Goal: Information Seeking & Learning: Learn about a topic

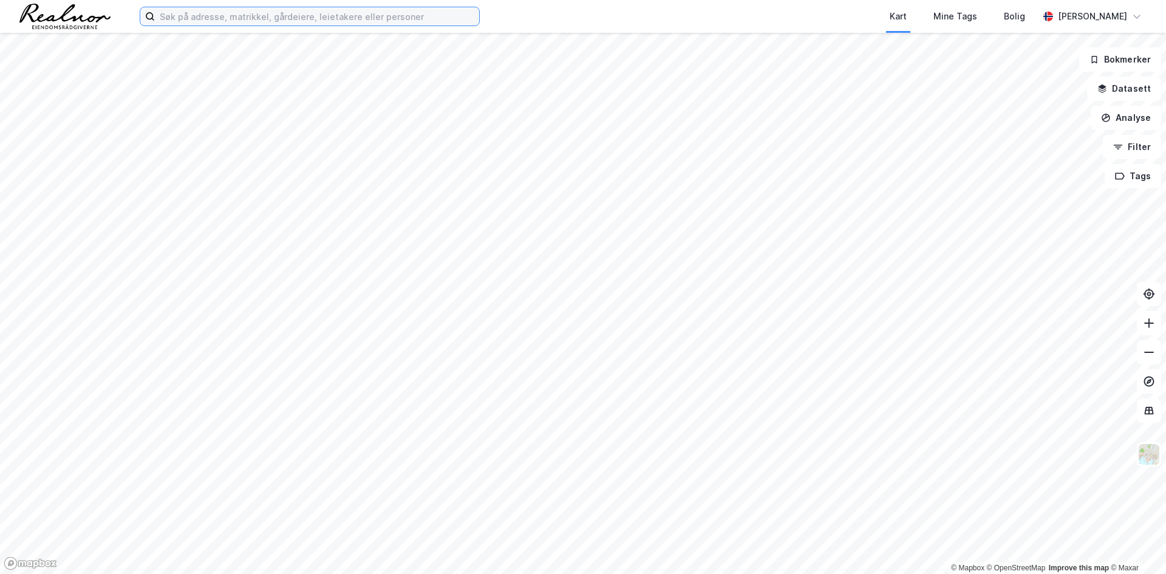
click at [231, 19] on input at bounding box center [317, 16] width 324 height 18
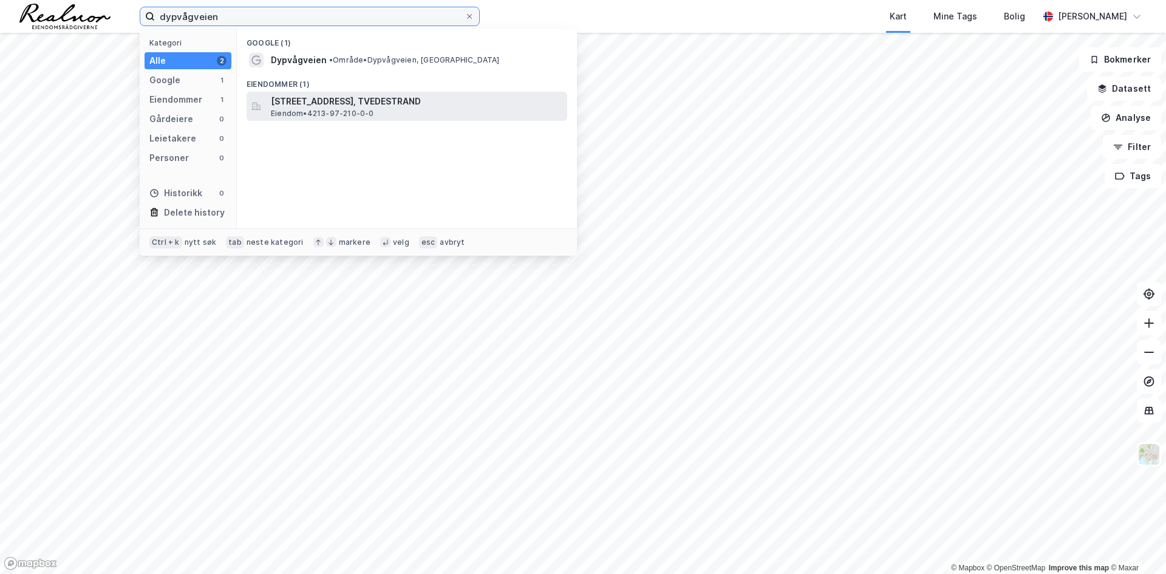
type input "dypvågveien"
click at [324, 104] on span "[STREET_ADDRESS], TVEDESTRAND" at bounding box center [416, 101] width 291 height 15
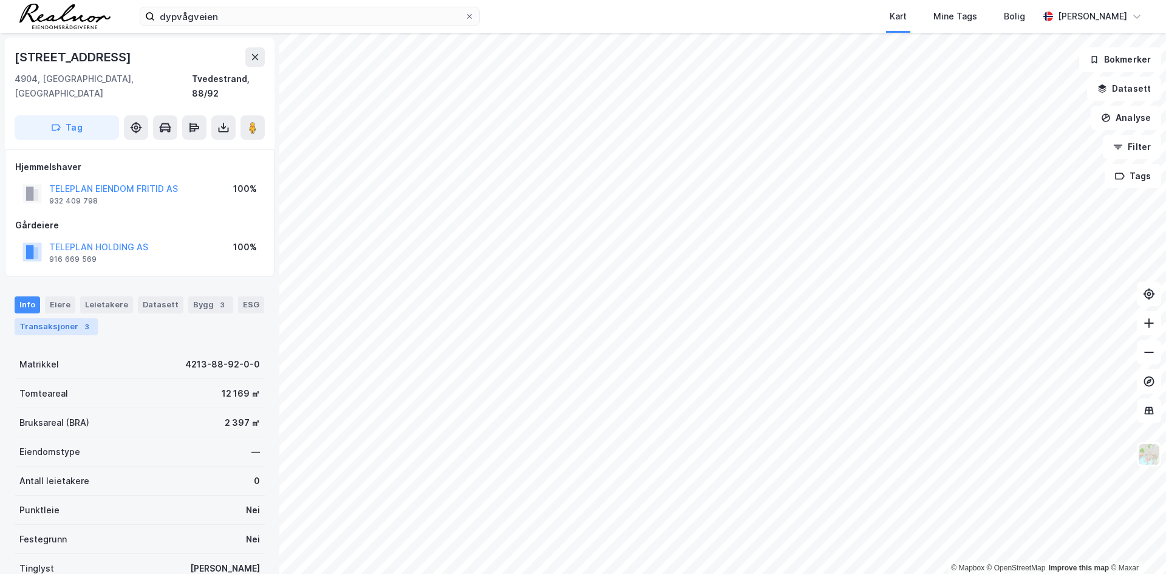
click at [57, 318] on div "Transaksjoner 3" at bounding box center [56, 326] width 83 height 17
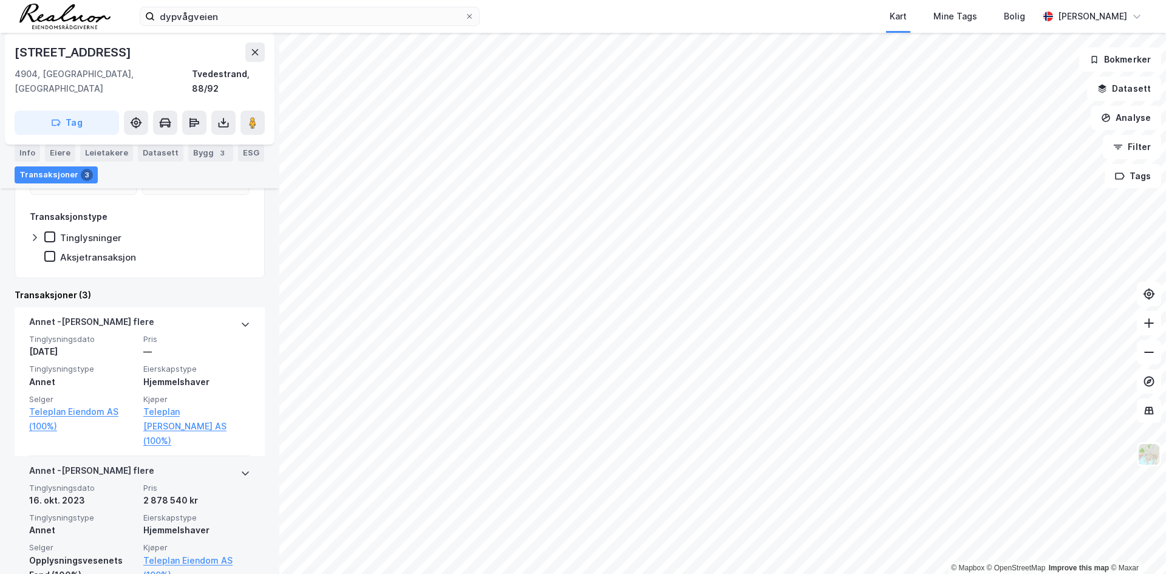
scroll to position [304, 0]
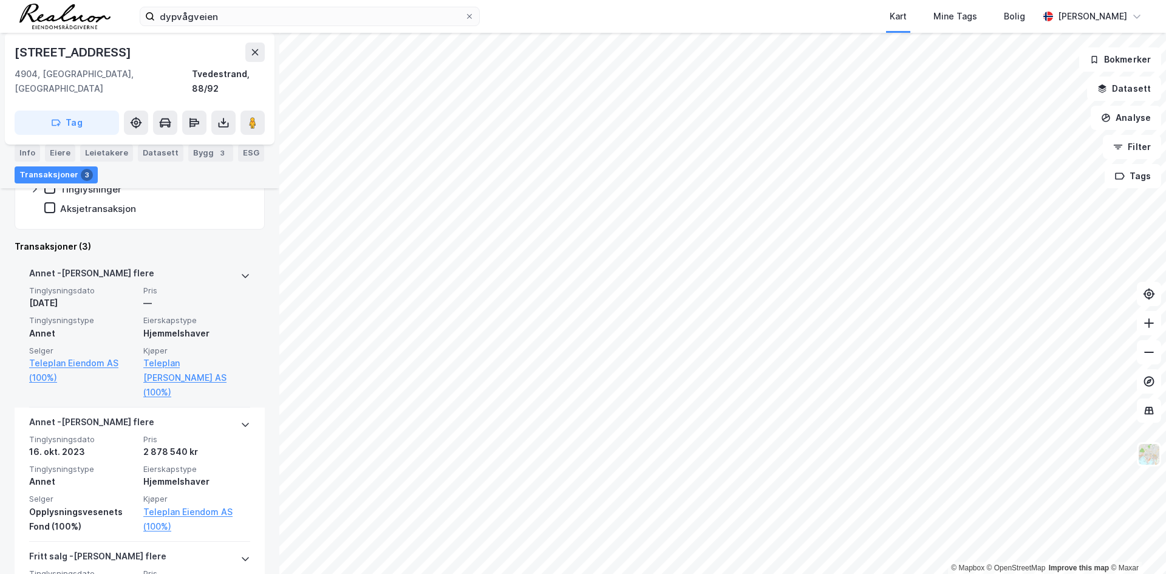
click at [183, 326] on div "Hjemmelshaver" at bounding box center [196, 333] width 107 height 15
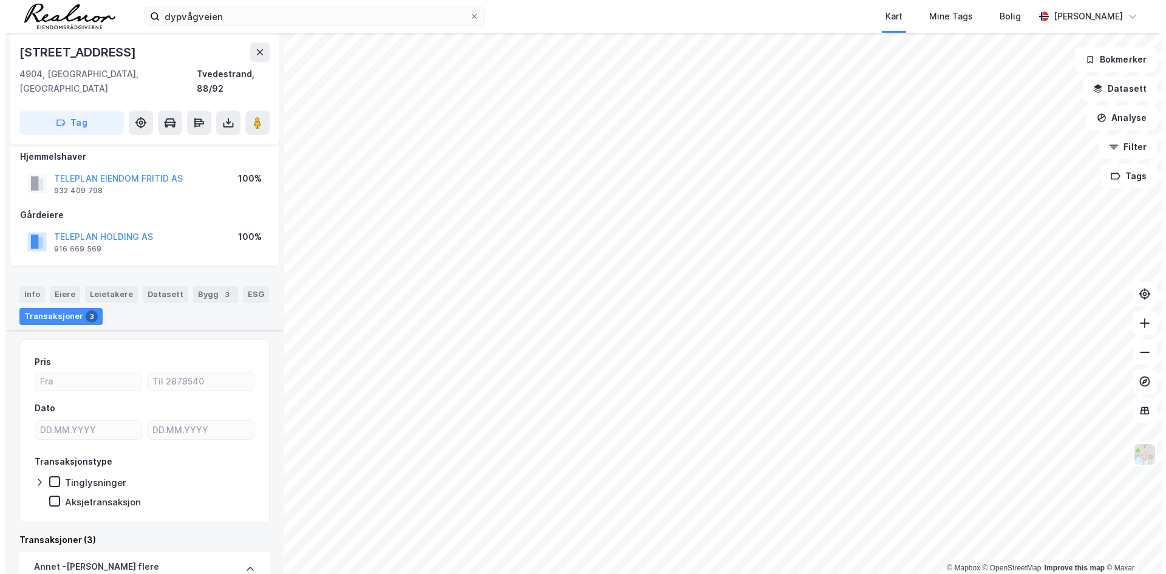
scroll to position [0, 0]
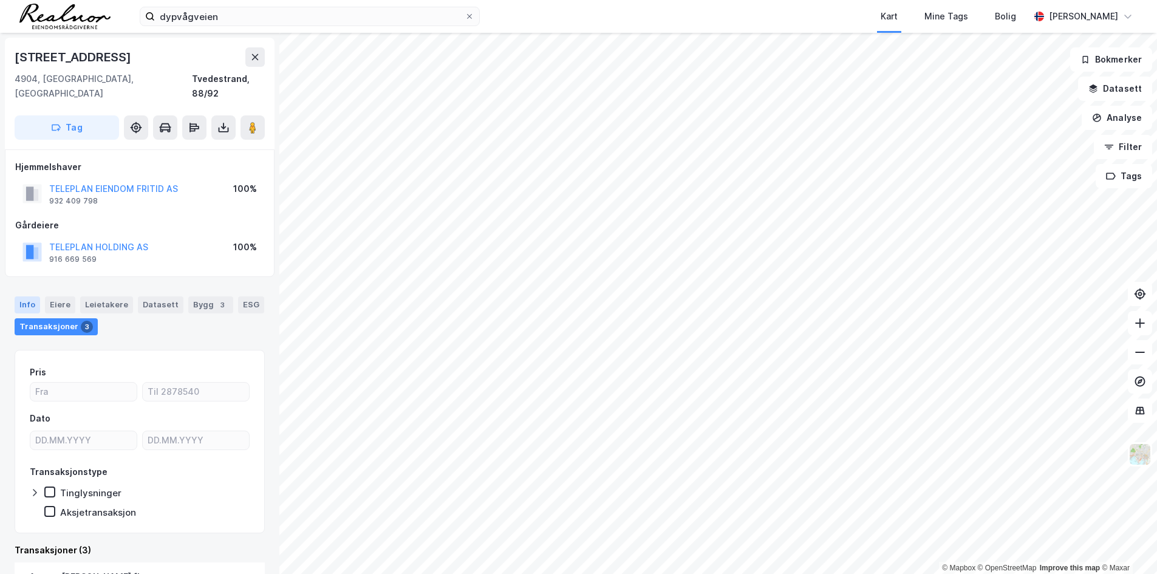
click at [25, 296] on div "Info" at bounding box center [27, 304] width 25 height 17
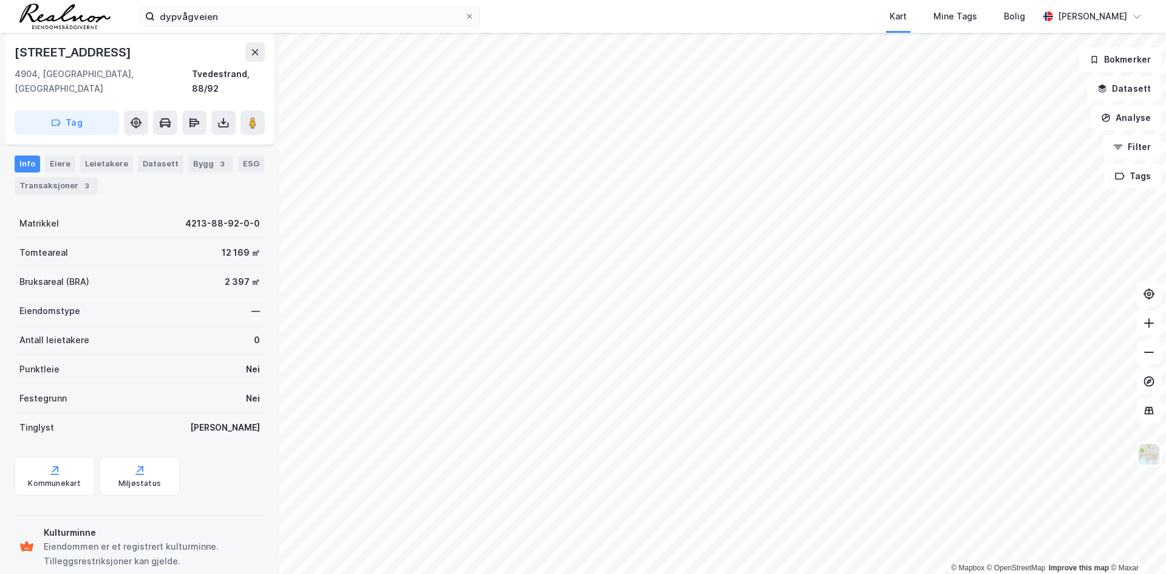
scroll to position [151, 0]
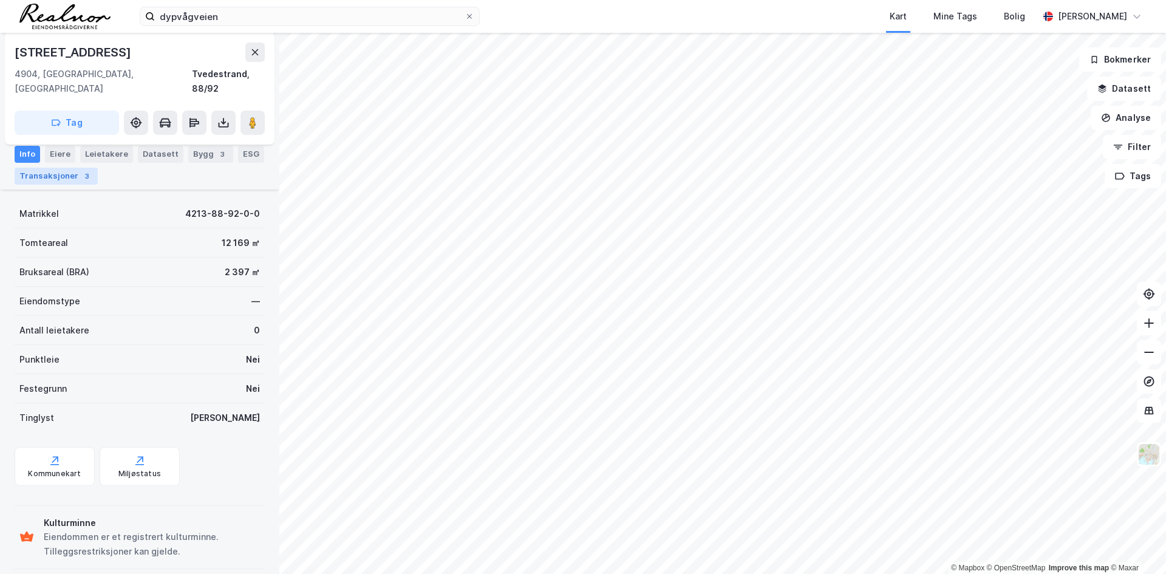
click at [72, 177] on div "Transaksjoner 3" at bounding box center [56, 176] width 83 height 17
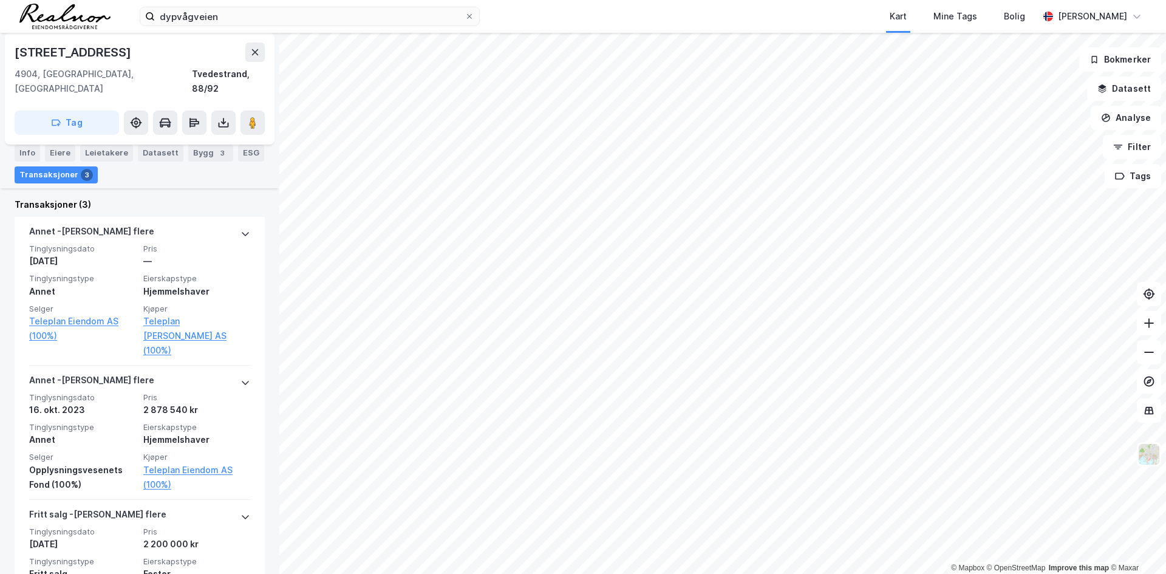
scroll to position [364, 0]
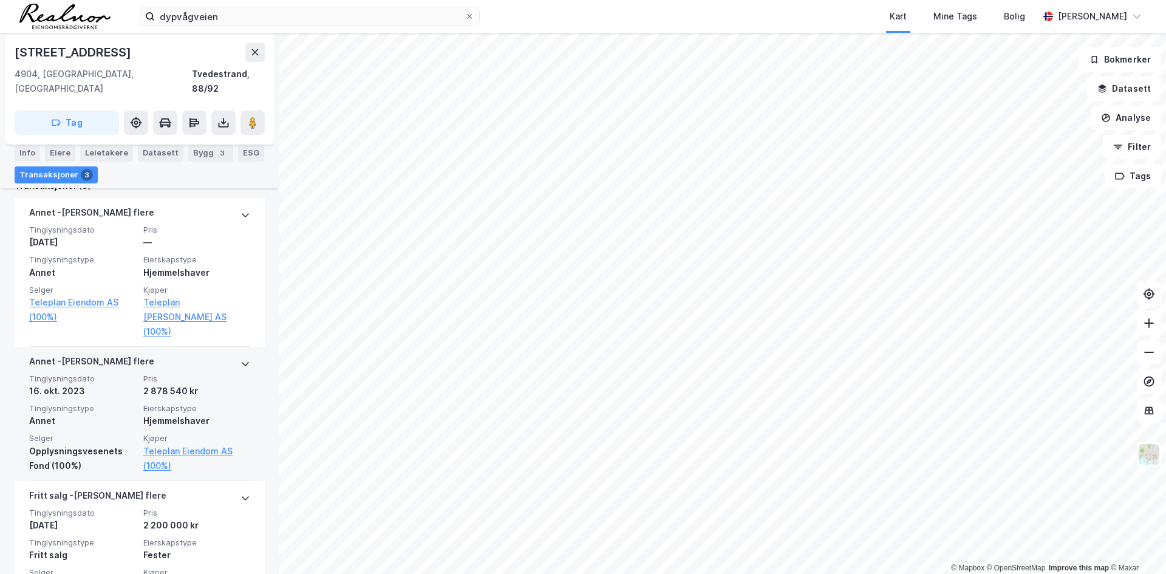
click at [230, 354] on div "[PERSON_NAME] flere" at bounding box center [139, 363] width 221 height 19
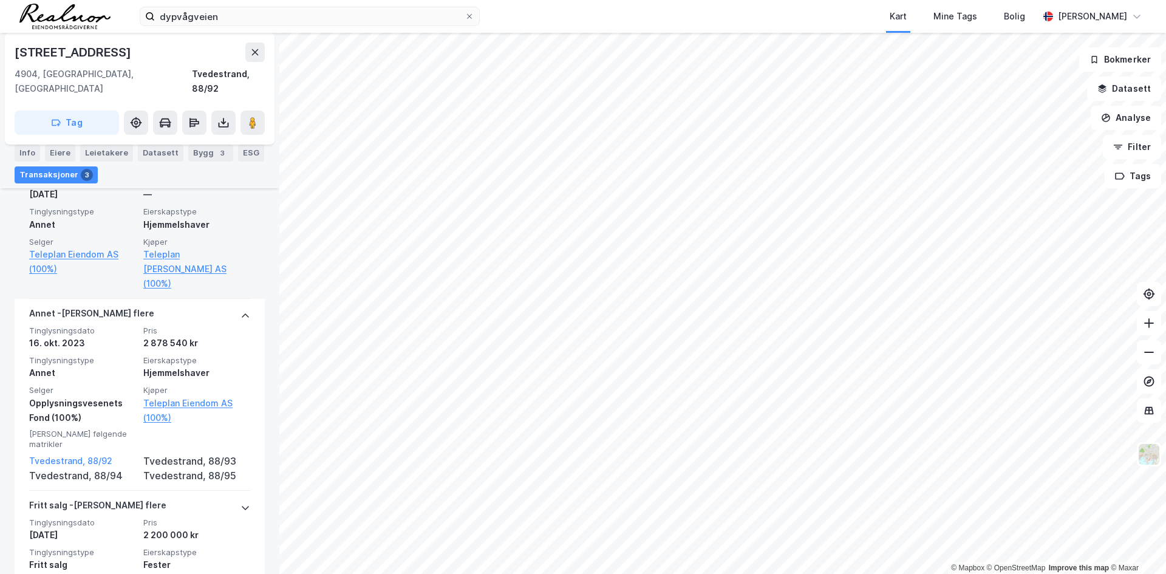
scroll to position [437, 0]
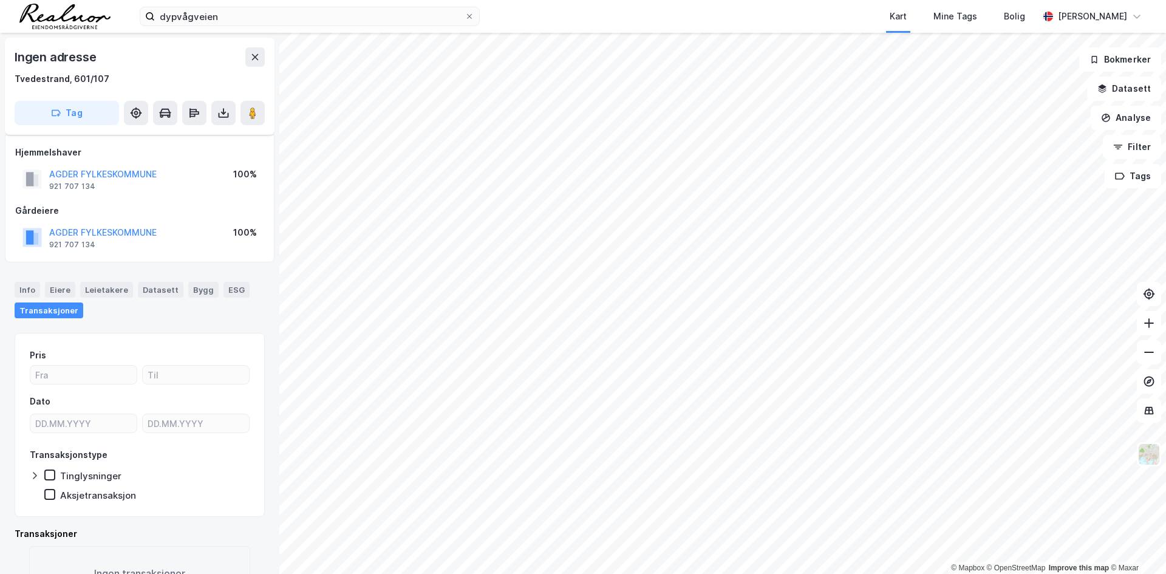
scroll to position [41, 0]
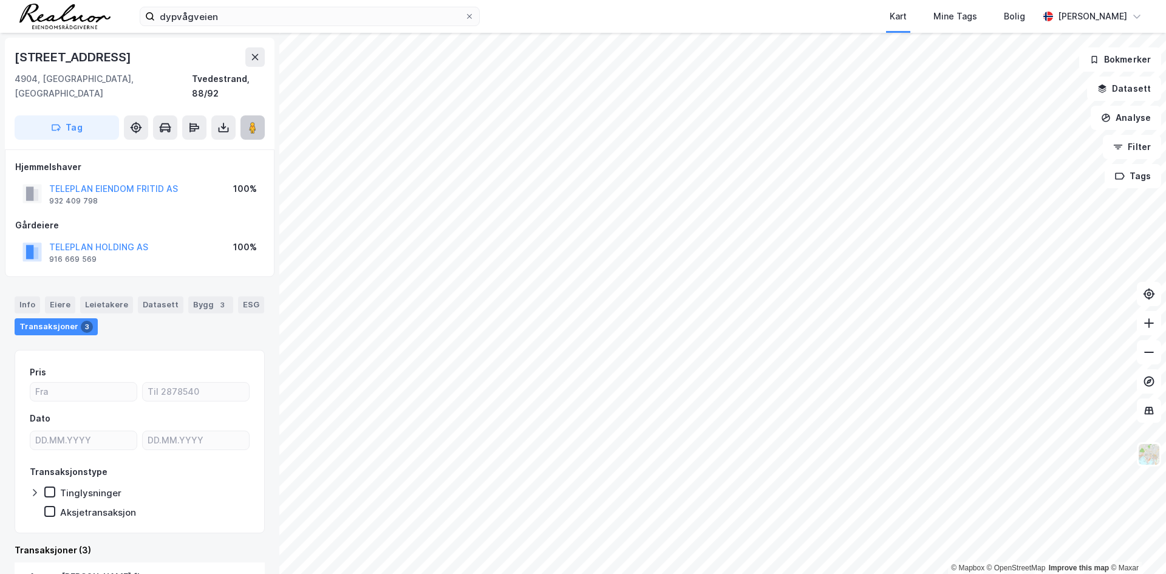
click at [248, 121] on icon at bounding box center [252, 127] width 12 height 12
click at [24, 57] on div "[STREET_ADDRESS]" at bounding box center [74, 56] width 119 height 19
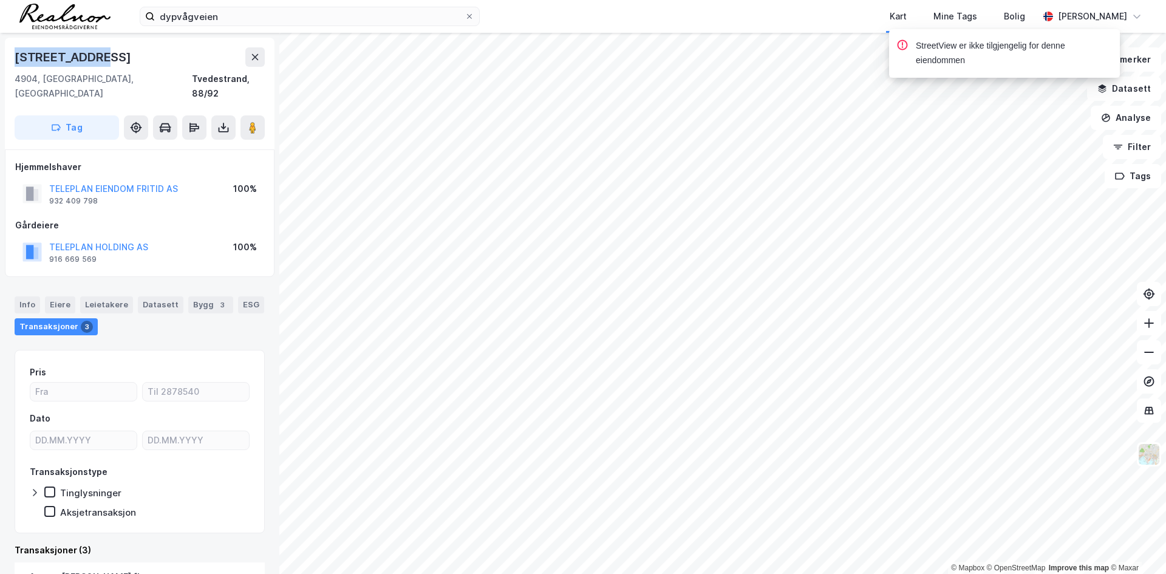
drag, startPoint x: 24, startPoint y: 57, endPoint x: 83, endPoint y: 55, distance: 59.5
click at [83, 55] on div "[STREET_ADDRESS]" at bounding box center [74, 56] width 119 height 19
copy div "[STREET_ADDRESS]"
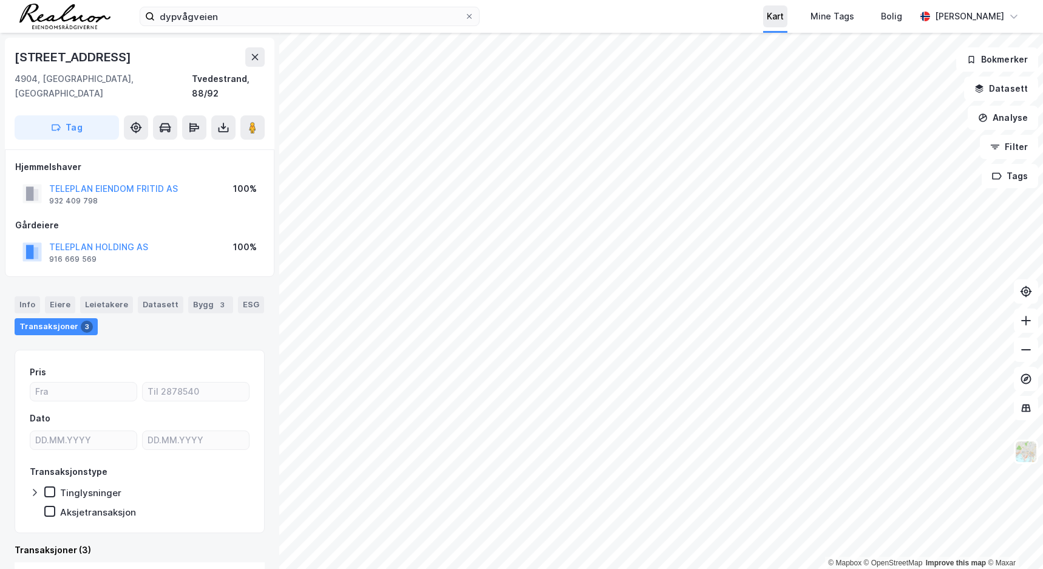
click at [767, 24] on div "Kart" at bounding box center [775, 16] width 24 height 22
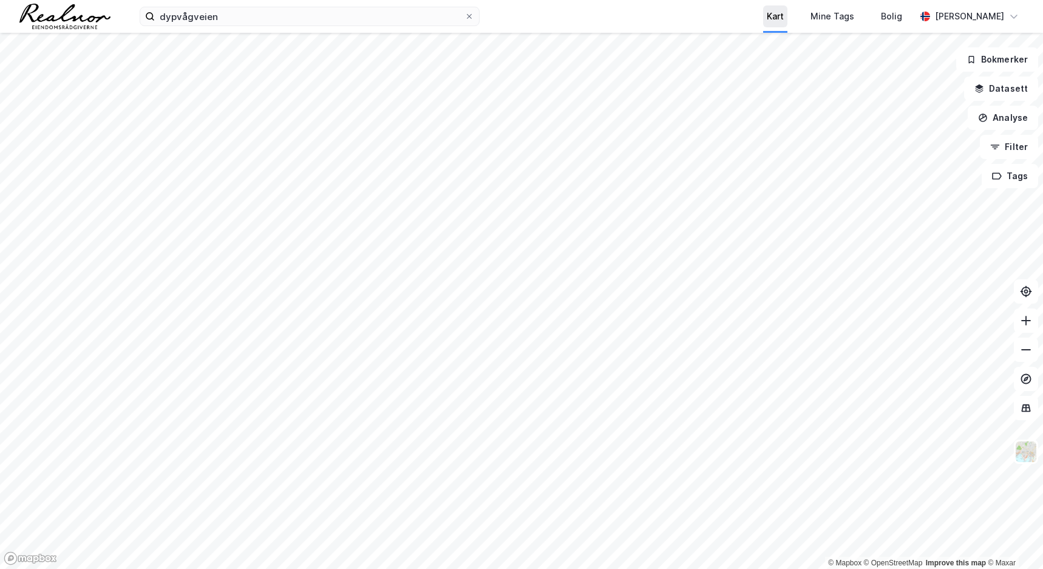
click at [767, 24] on div "Kart" at bounding box center [775, 16] width 24 height 22
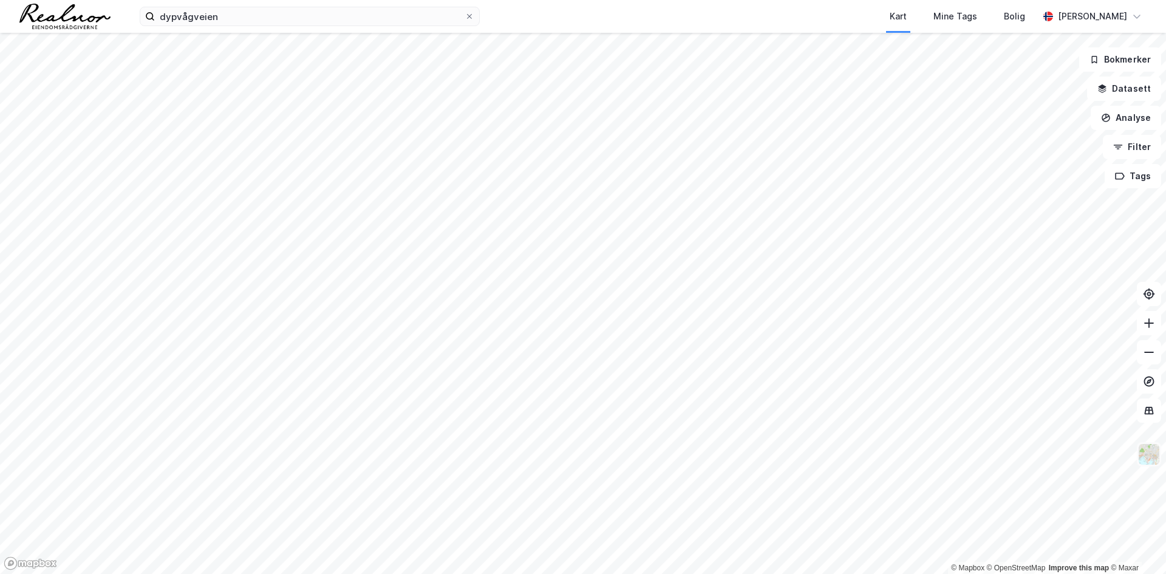
click at [1145, 455] on img at bounding box center [1148, 454] width 23 height 23
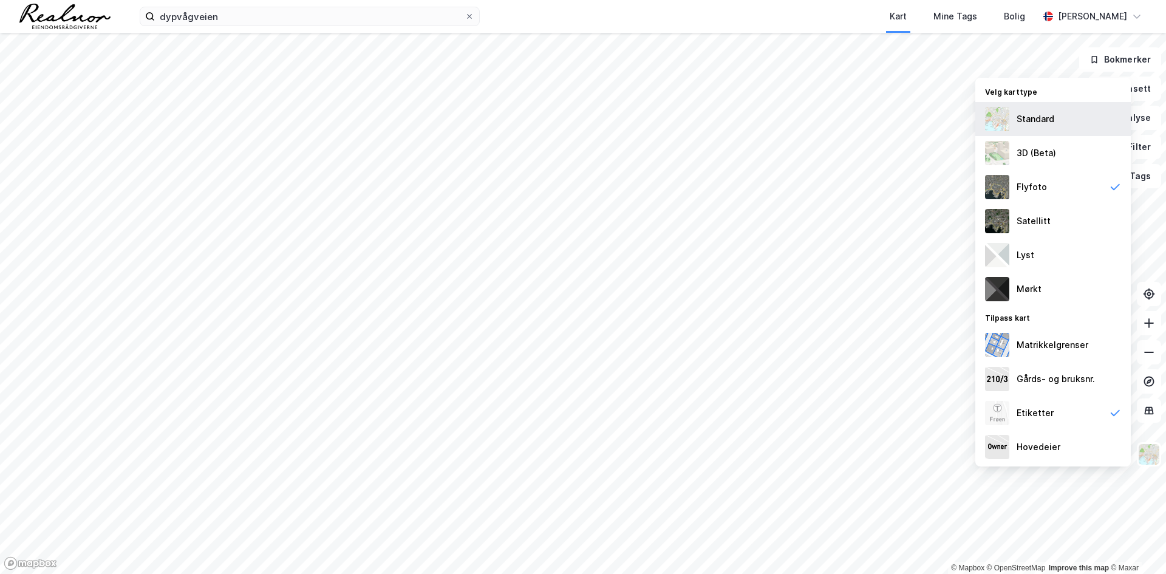
click at [1033, 123] on div "Standard" at bounding box center [1035, 119] width 38 height 15
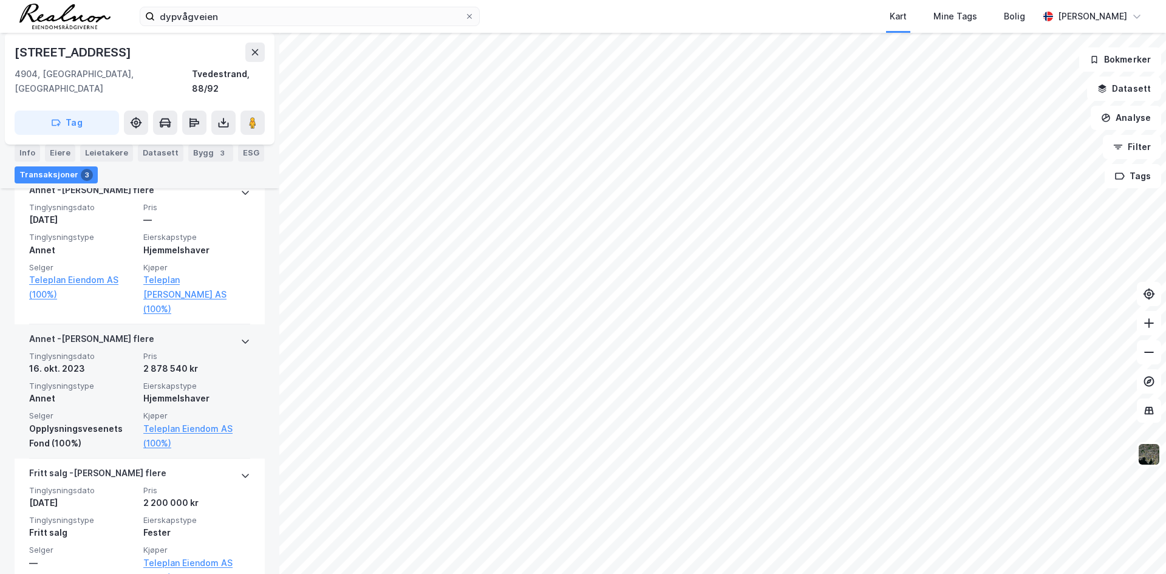
scroll to position [390, 0]
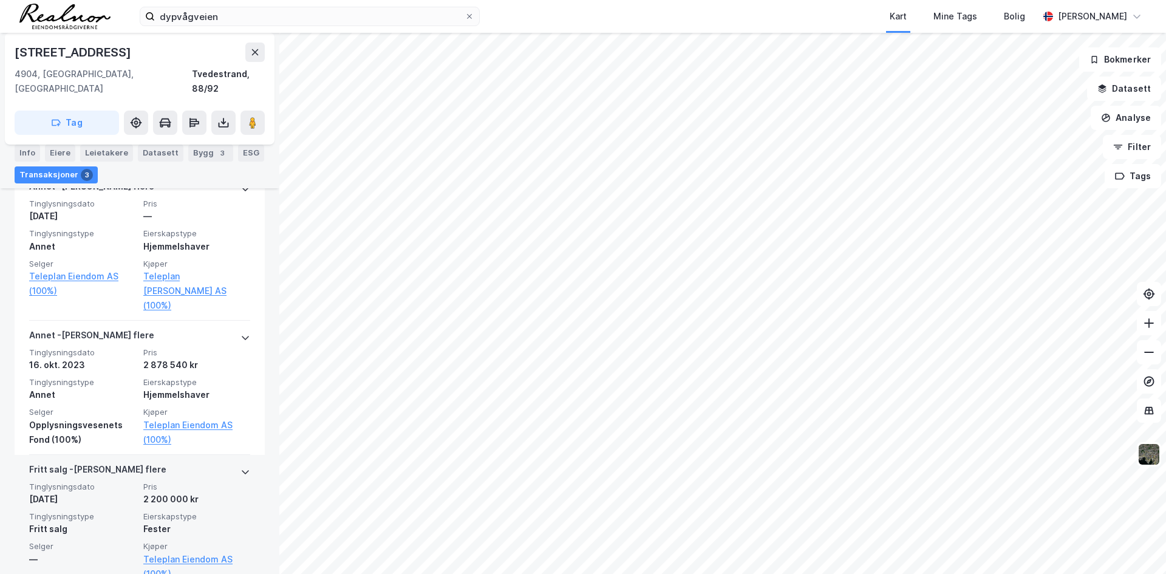
click at [138, 482] on div "Tinglysningsdato [DATE] Pris 2 200 000 kr Tinglysningstype Fritt salg Eierskaps…" at bounding box center [139, 531] width 221 height 100
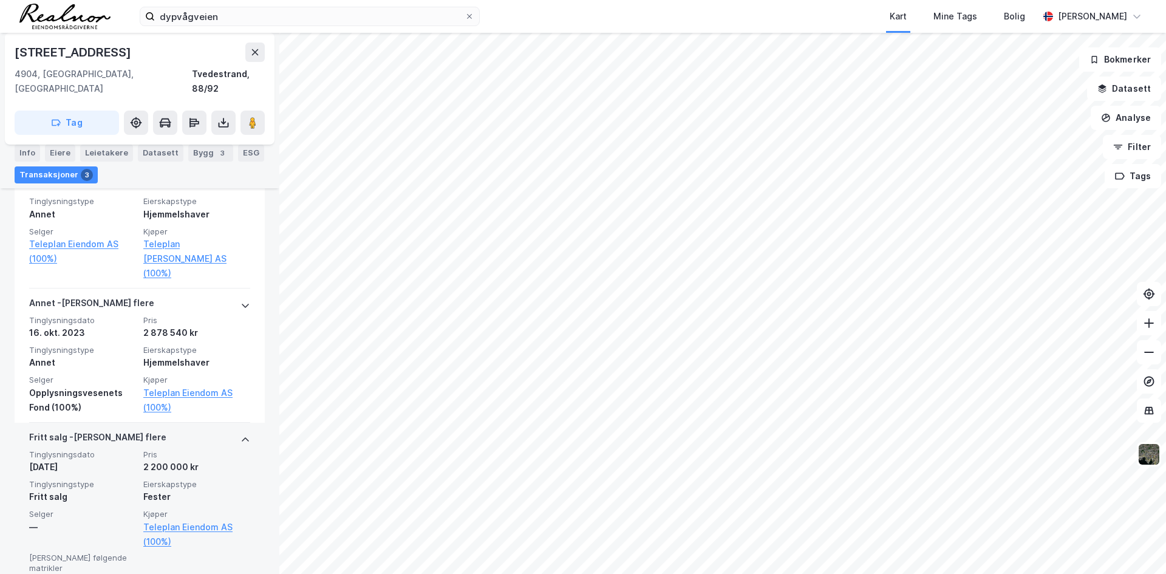
click at [144, 489] on div "Fester" at bounding box center [196, 496] width 107 height 15
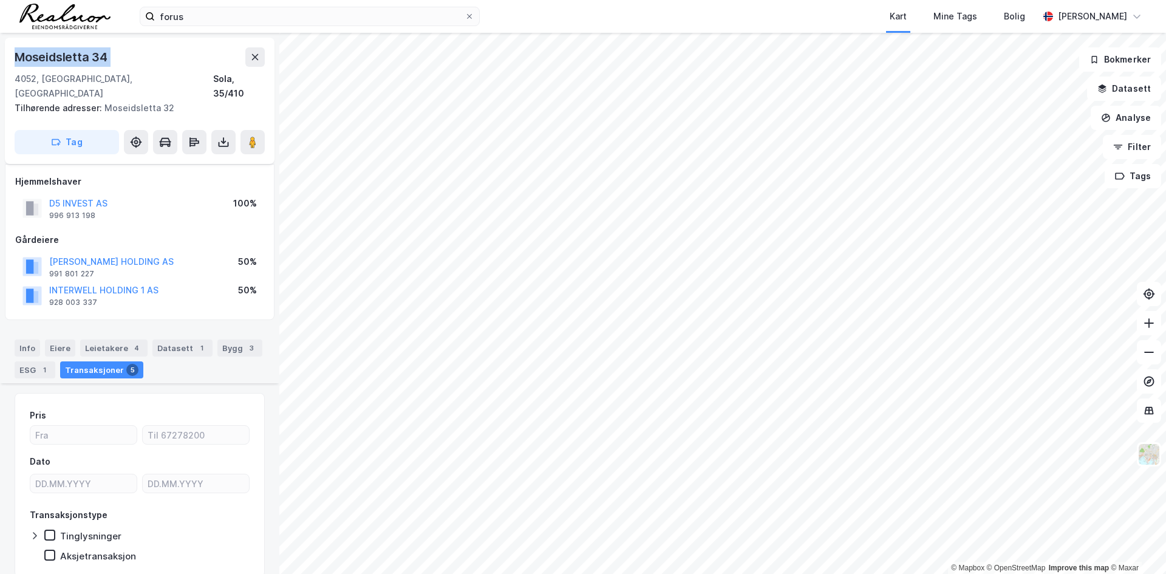
click at [273, 342] on div "© Mapbox © OpenStreetMap Improve this map © Maxar Moseidsletta 34 4052, Røynebe…" at bounding box center [583, 303] width 1166 height 541
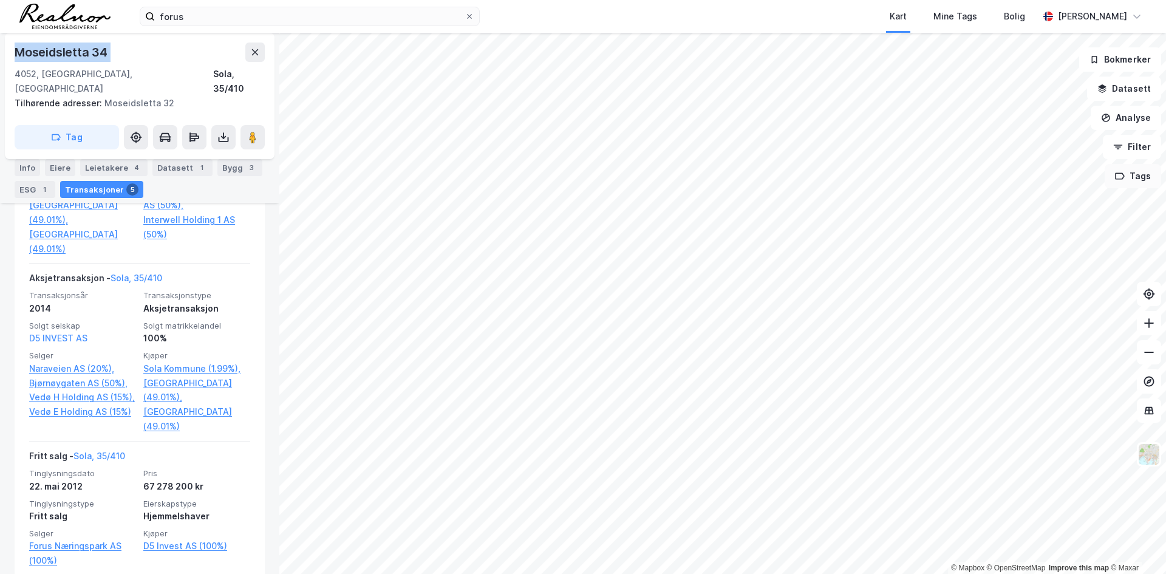
click at [1105, 178] on div "© Mapbox © OpenStreetMap Improve this map © Maxar Moseidsletta 34 4052, Røynebe…" at bounding box center [583, 303] width 1166 height 541
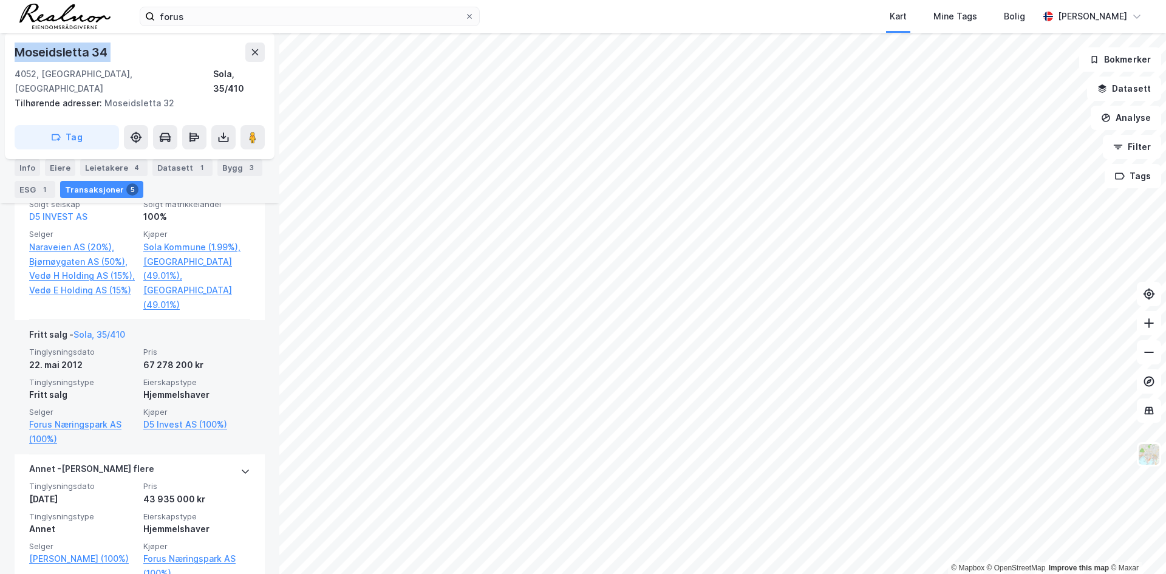
scroll to position [790, 0]
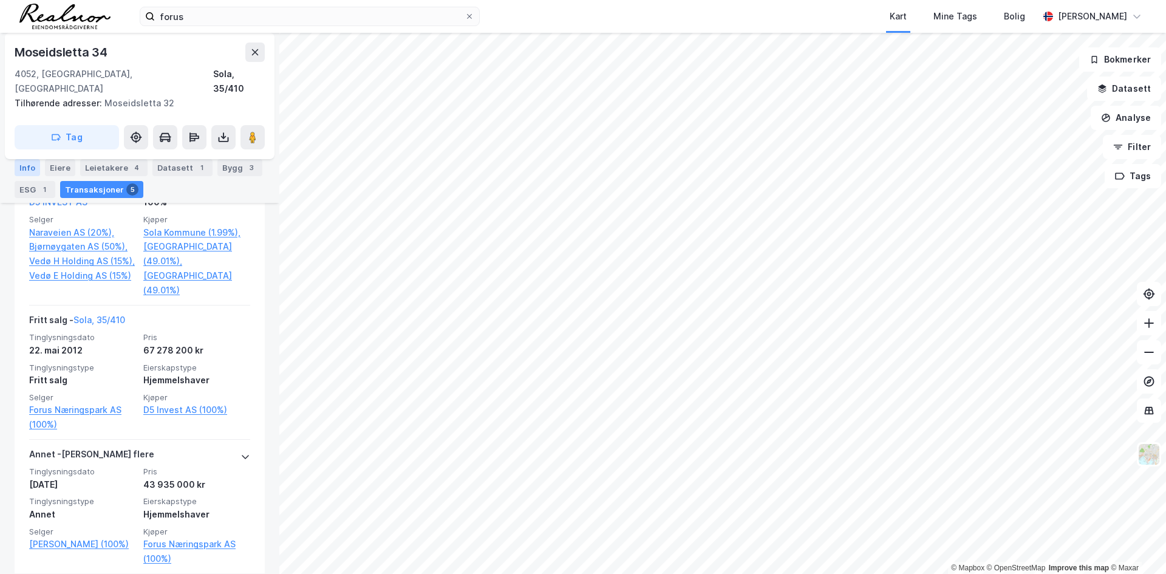
click at [27, 167] on div "Info" at bounding box center [27, 167] width 25 height 17
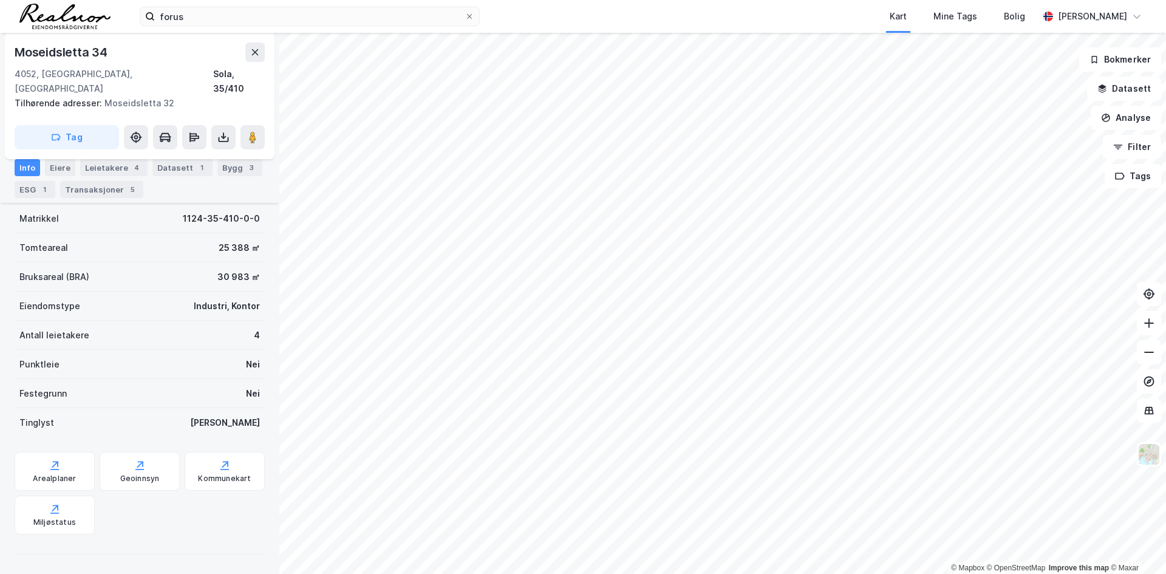
scroll to position [174, 0]
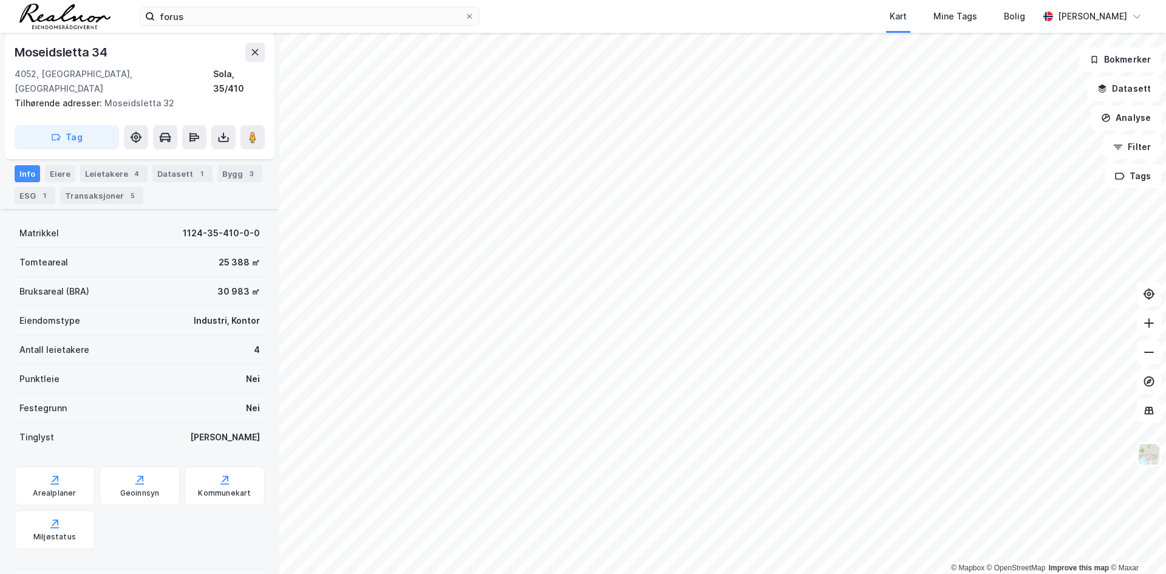
scroll to position [116, 0]
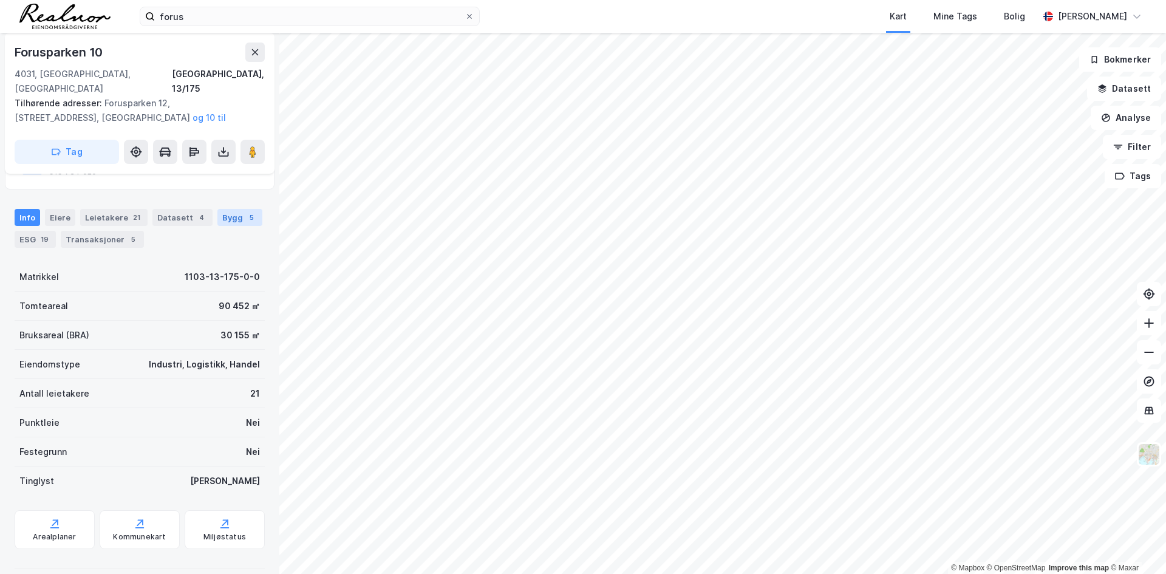
click at [246, 211] on div "5" at bounding box center [251, 217] width 12 height 12
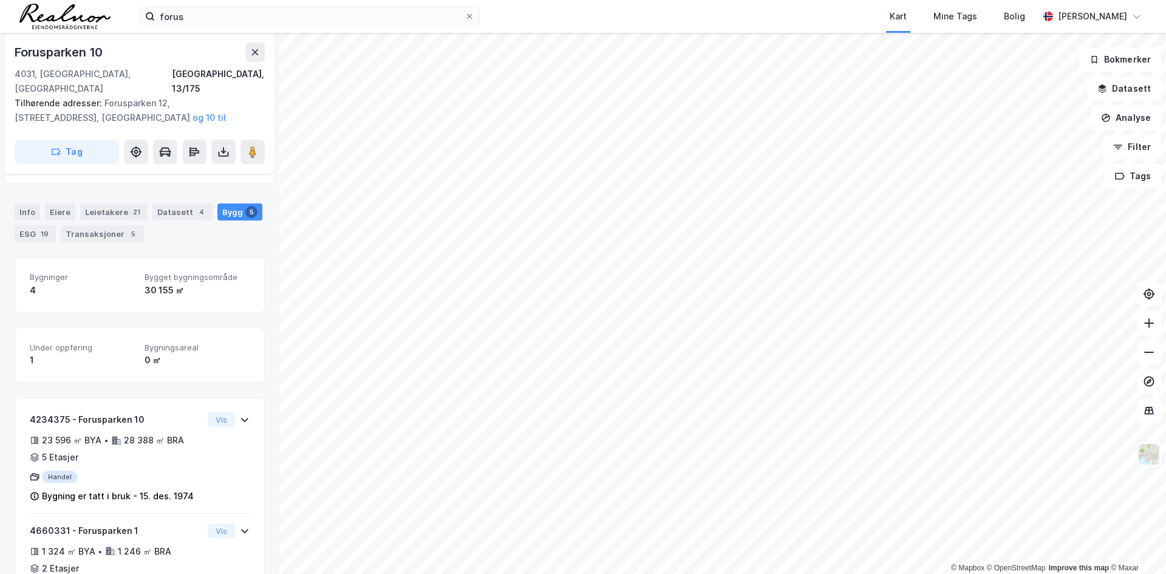
scroll to position [182, 0]
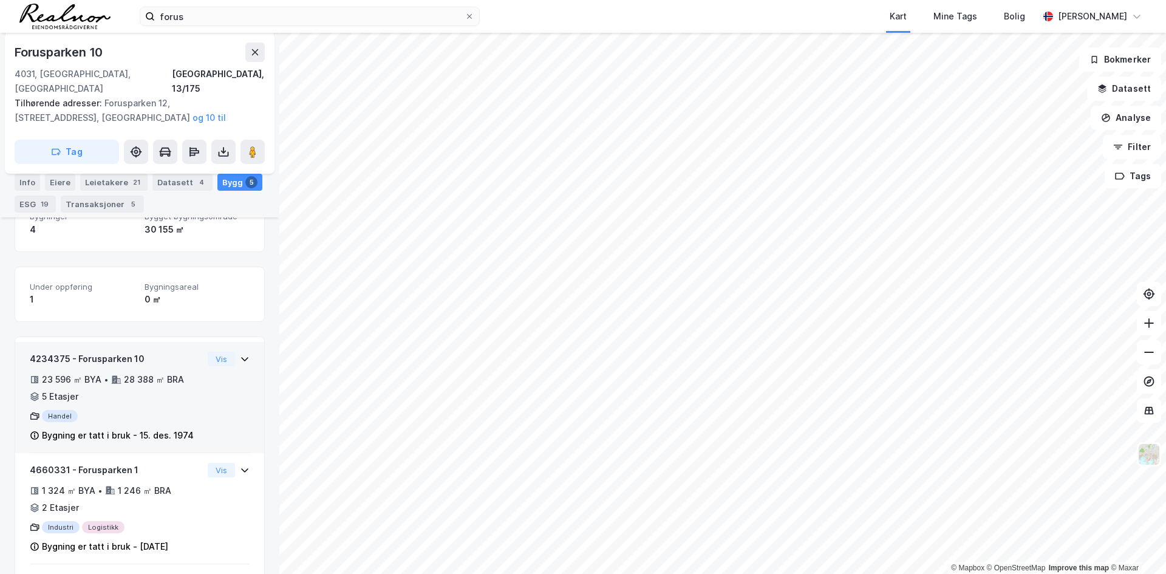
click at [155, 410] on div "Handel" at bounding box center [116, 416] width 173 height 12
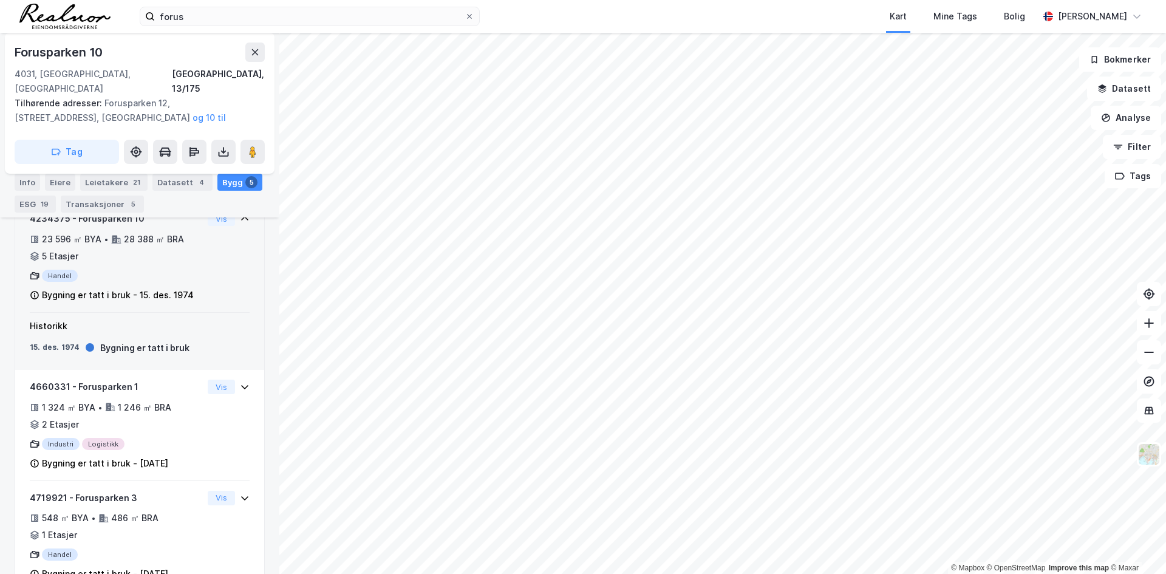
scroll to position [262, 0]
